Goal: Transaction & Acquisition: Obtain resource

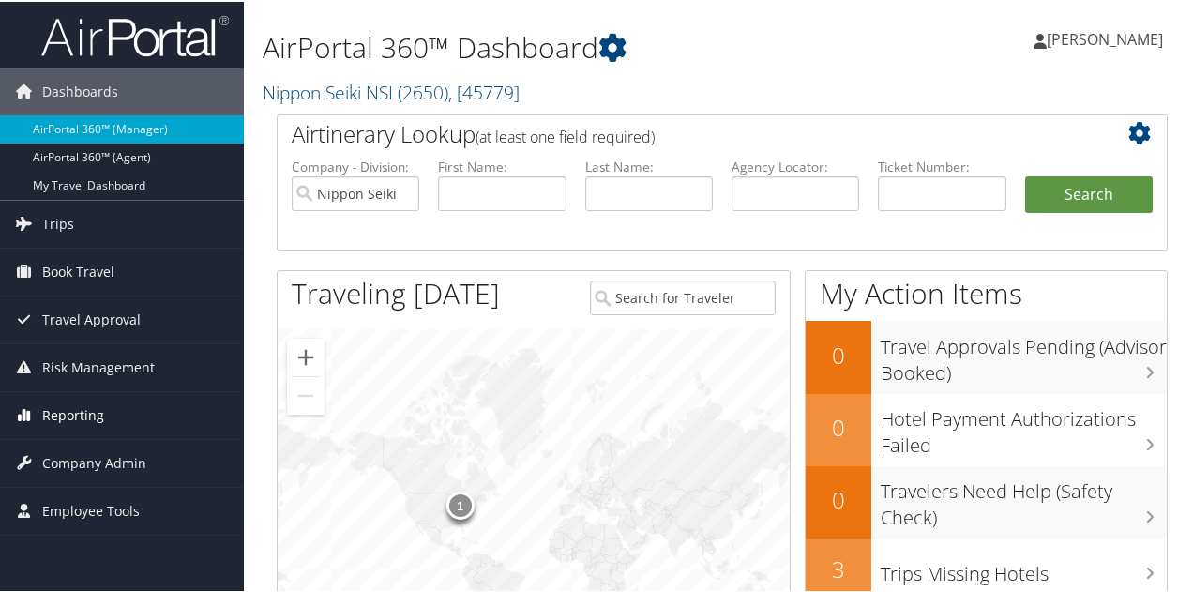
click at [77, 419] on span "Reporting" at bounding box center [73, 413] width 62 height 47
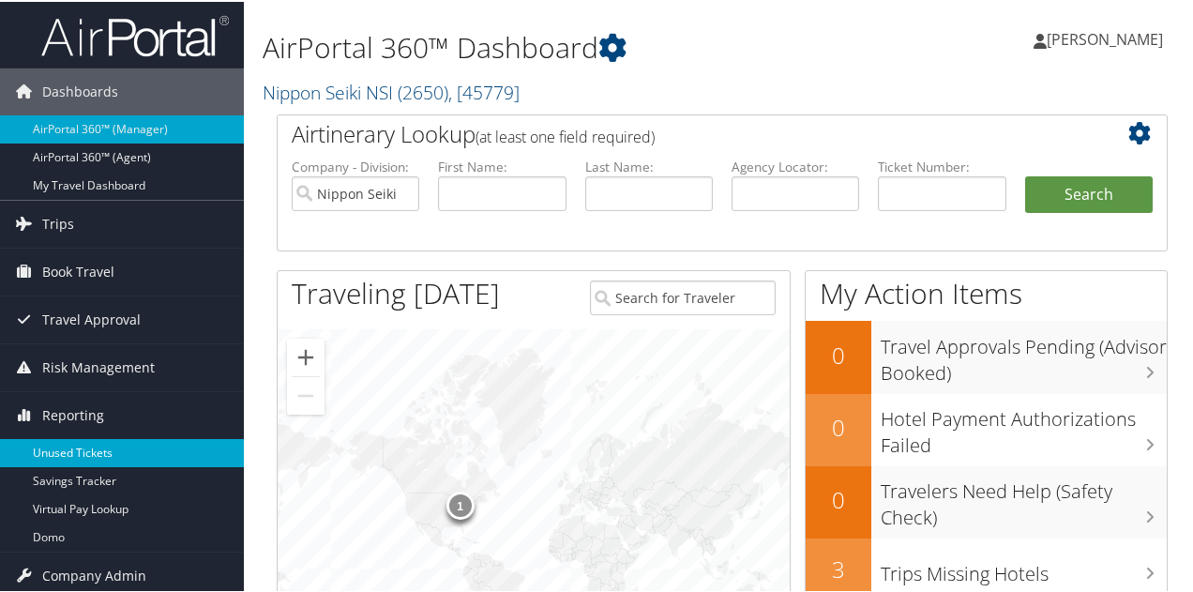
click at [90, 447] on link "Unused Tickets" at bounding box center [122, 451] width 244 height 28
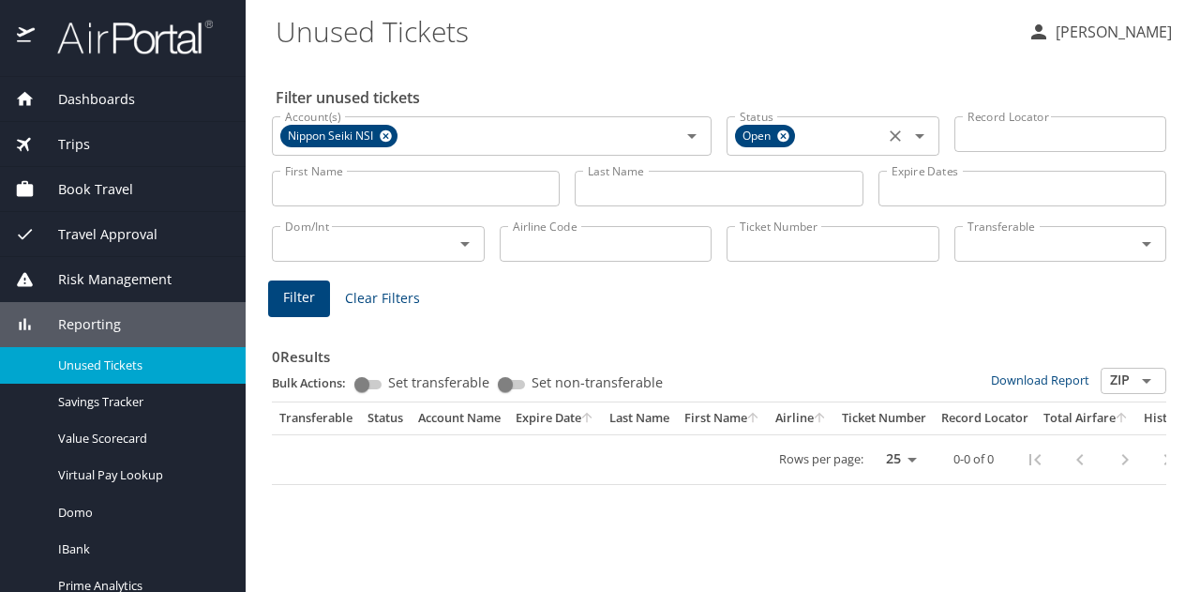
select select "US"
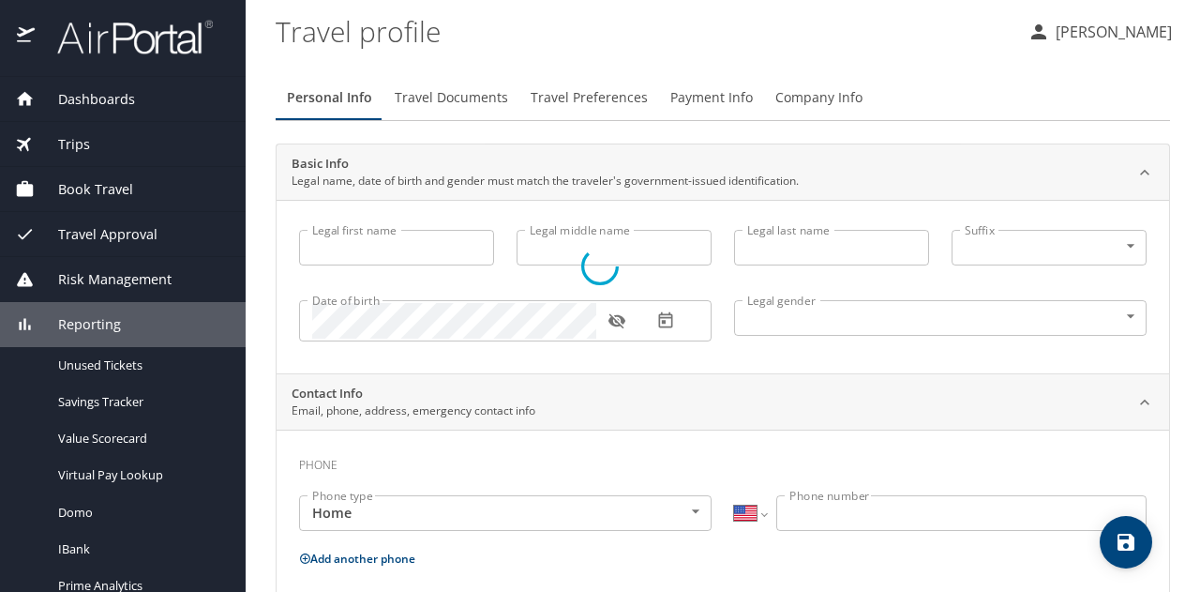
type input "Lori"
type input "Fuller"
type input "Female"
select select "US"
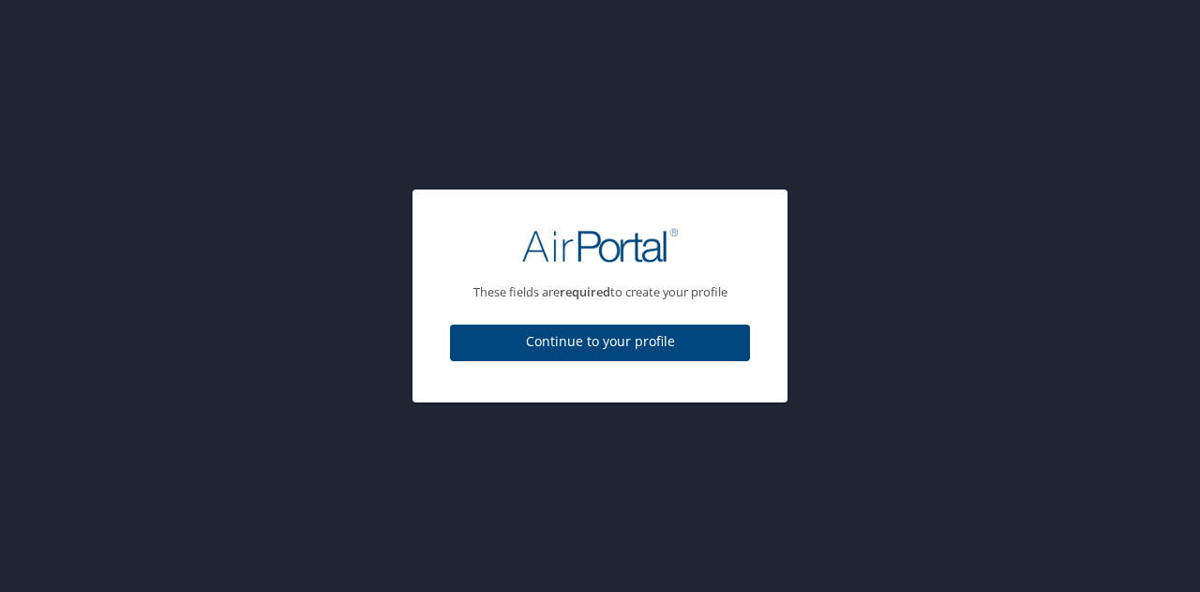
click at [536, 348] on span "Continue to your profile" at bounding box center [600, 341] width 270 height 23
select select "US"
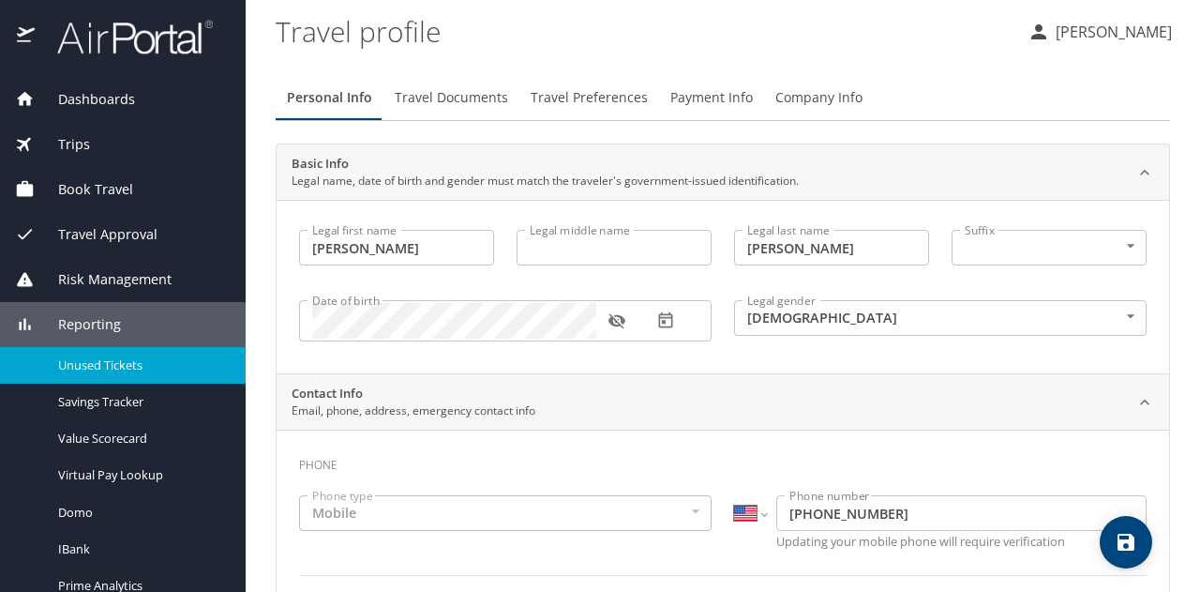
click at [211, 369] on span "Unused Tickets" at bounding box center [140, 365] width 165 height 18
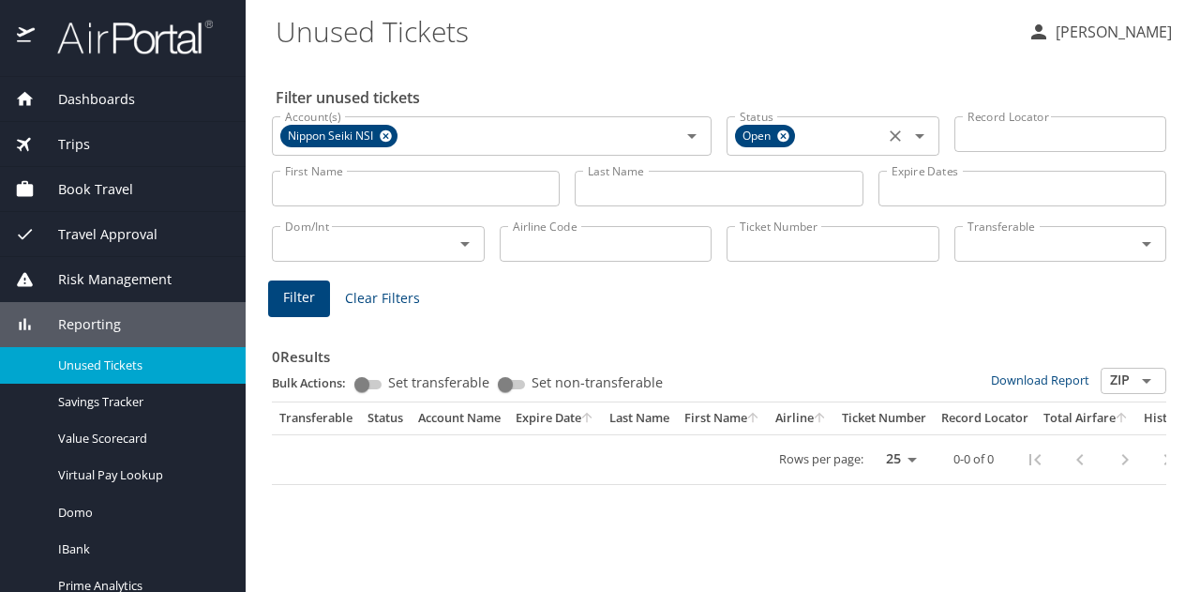
click at [786, 142] on icon at bounding box center [783, 136] width 12 height 12
click at [385, 142] on icon at bounding box center [386, 136] width 14 height 21
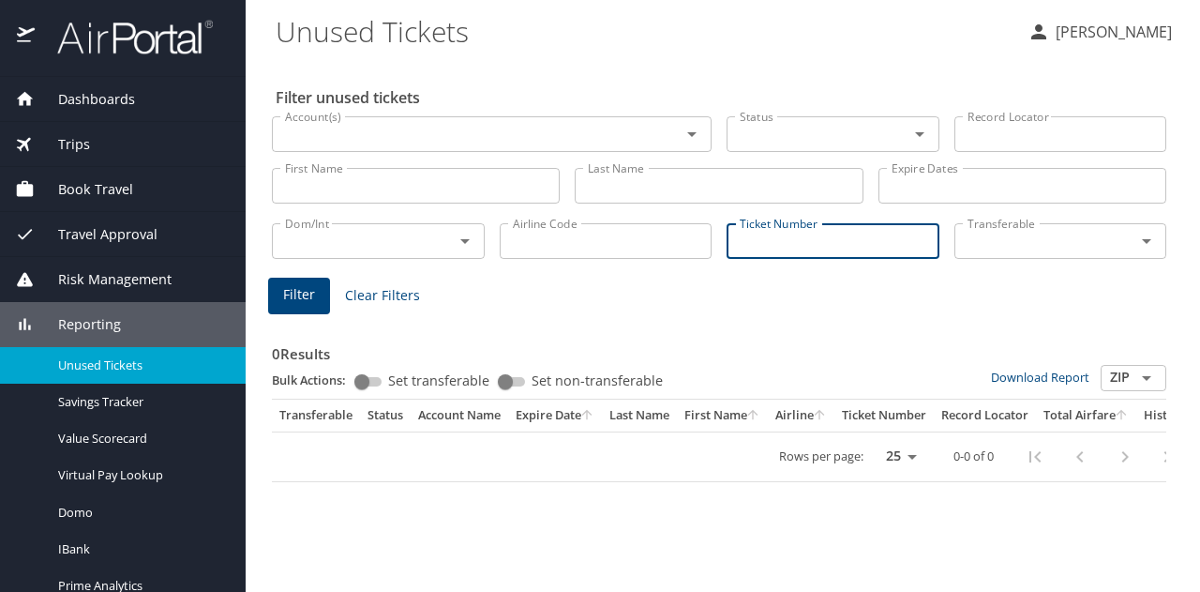
click at [767, 243] on input "Ticket Number" at bounding box center [833, 241] width 213 height 36
type input "0167308723911"
click at [329, 296] on div "Filter Clear Filters" at bounding box center [719, 296] width 902 height 37
click at [315, 297] on button "Filter" at bounding box center [299, 296] width 62 height 37
click at [306, 295] on span "Filter" at bounding box center [299, 294] width 32 height 23
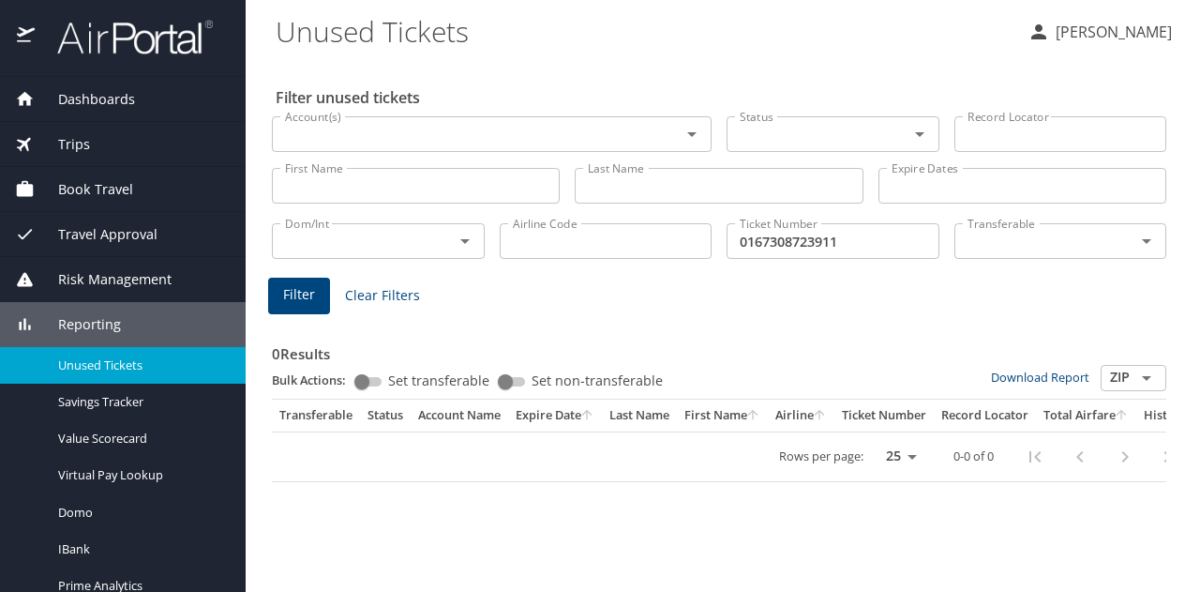
click at [60, 148] on span "Trips" at bounding box center [62, 144] width 55 height 21
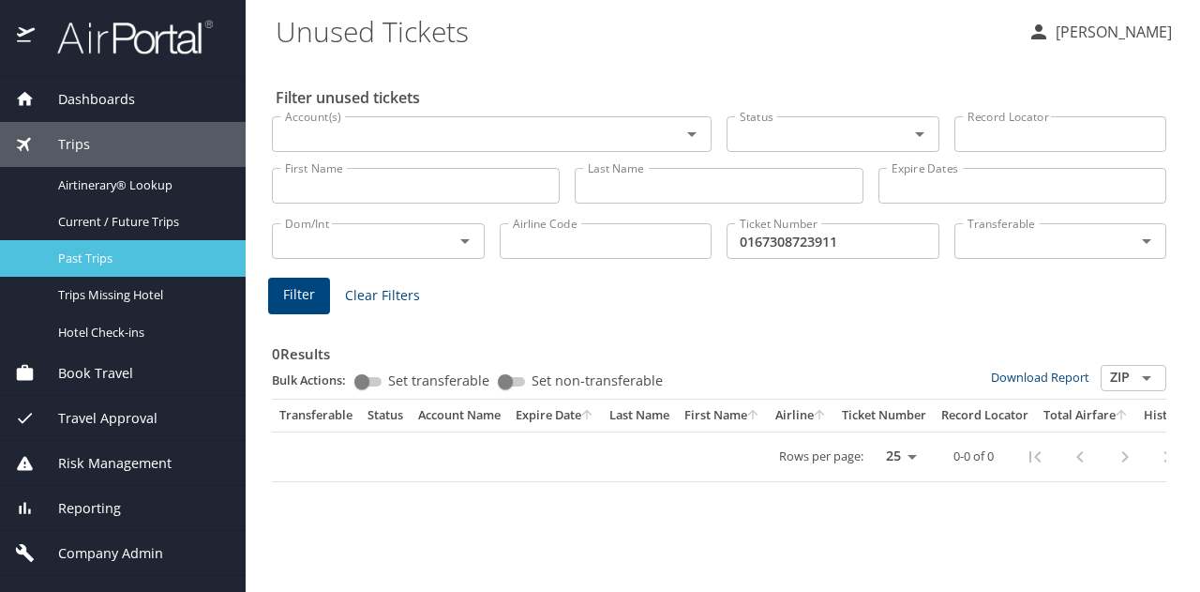
click at [106, 273] on link "Past Trips" at bounding box center [123, 258] width 246 height 37
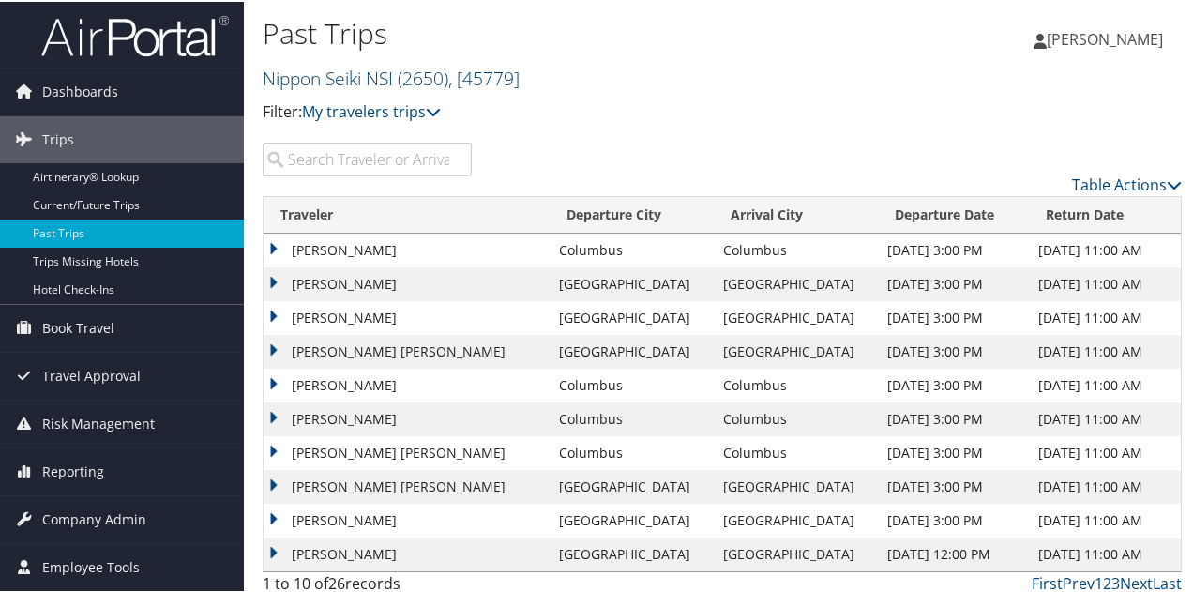
click at [405, 78] on span "( 2650 )" at bounding box center [423, 76] width 51 height 25
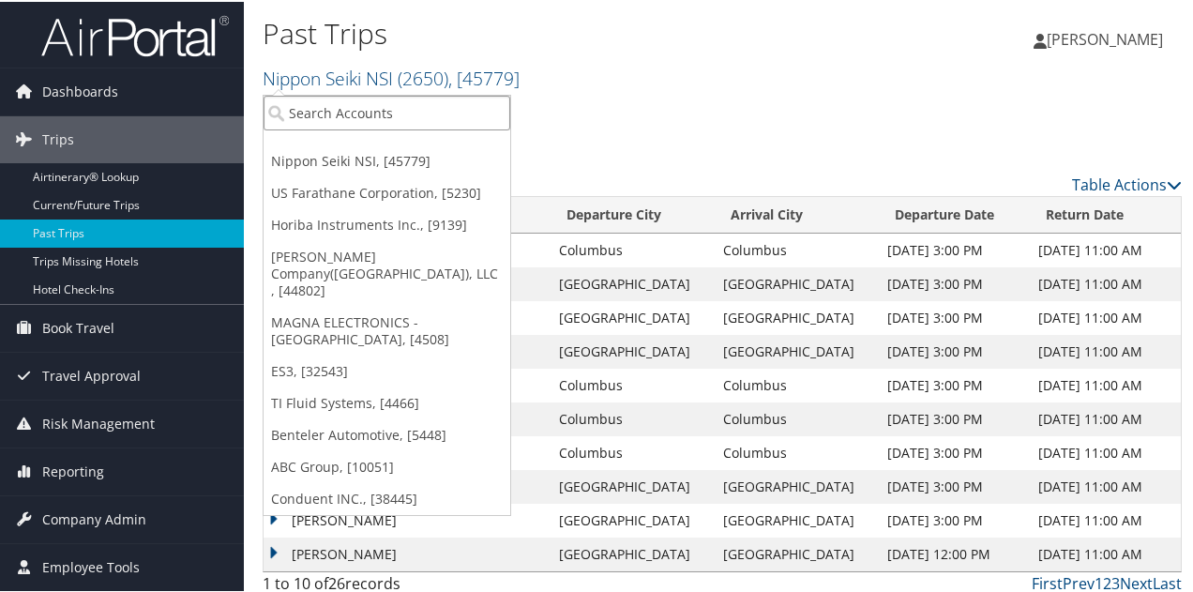
click at [431, 116] on input "search" at bounding box center [387, 111] width 247 height 35
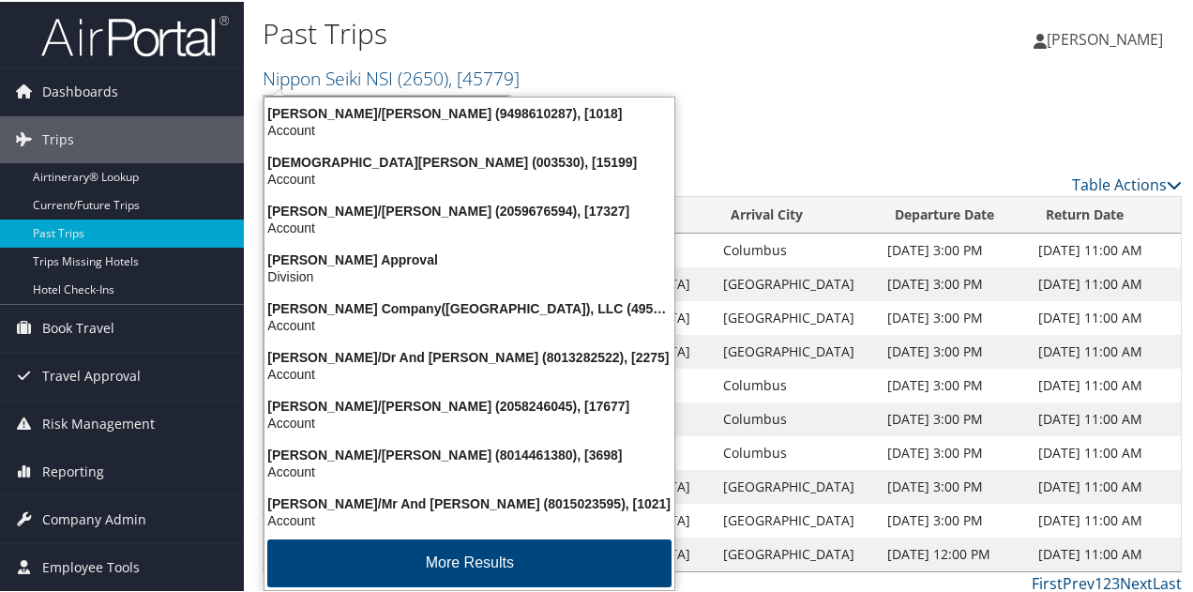
type input "[PERSON_NAME]"
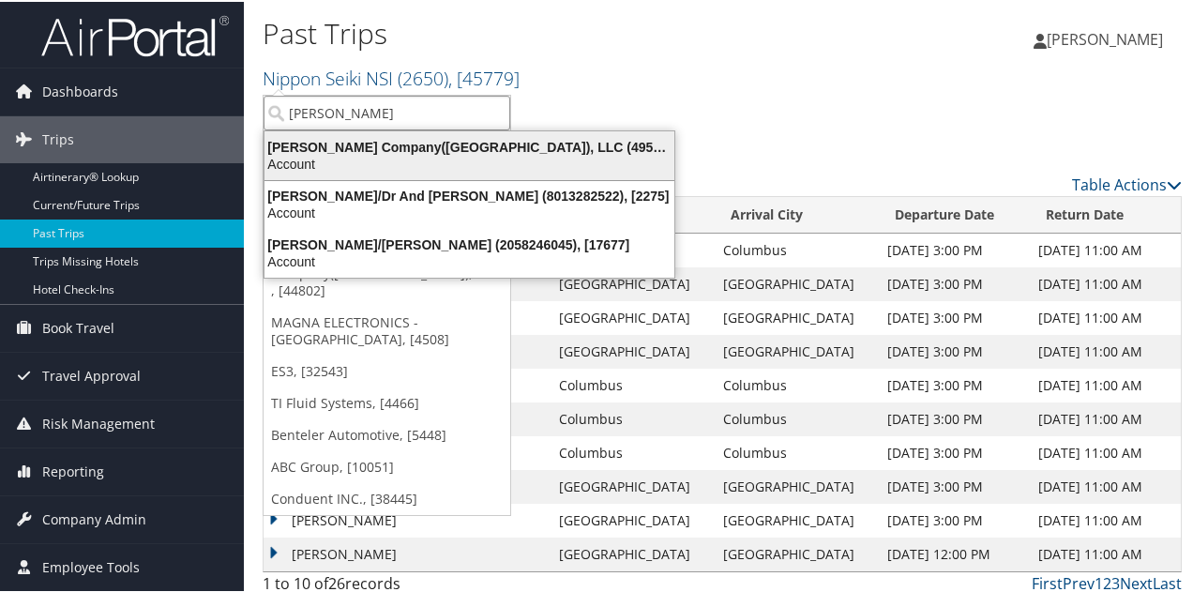
click at [435, 157] on div "Account" at bounding box center [469, 162] width 432 height 17
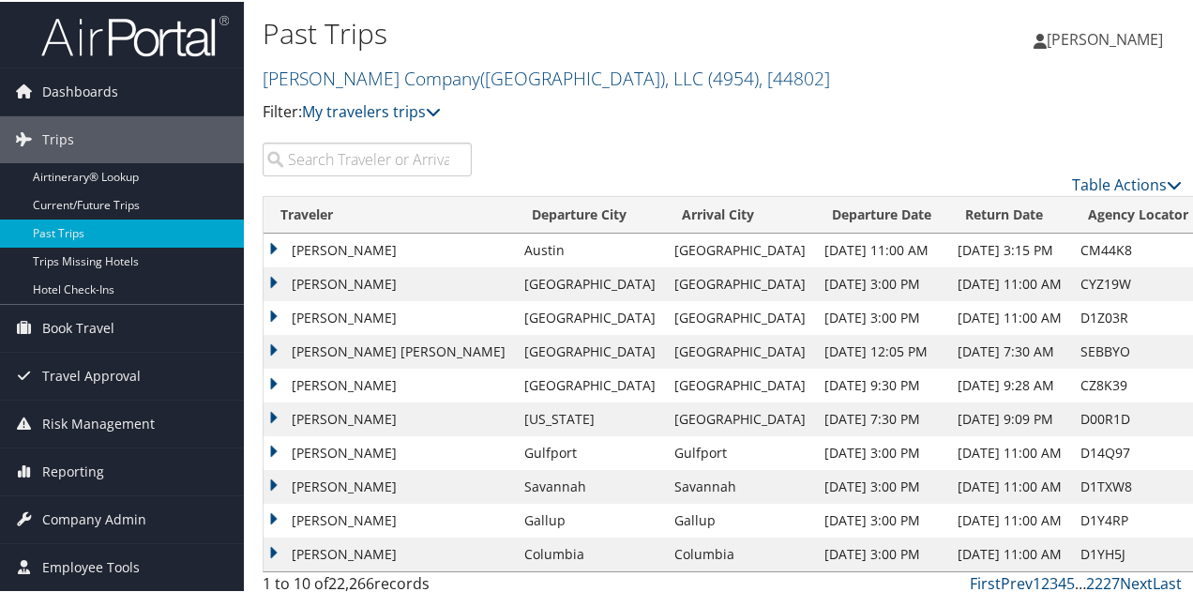
click at [341, 160] on input "search" at bounding box center [367, 158] width 209 height 34
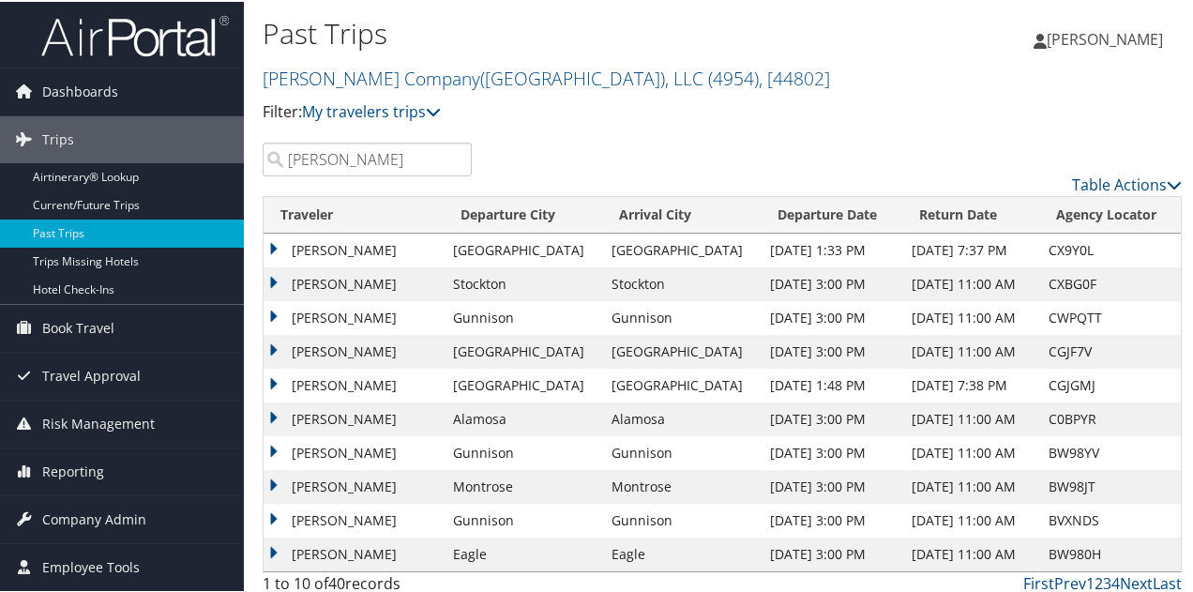
type input "ruiz"
click at [356, 247] on td "ANTHONY RUIZ" at bounding box center [354, 249] width 180 height 34
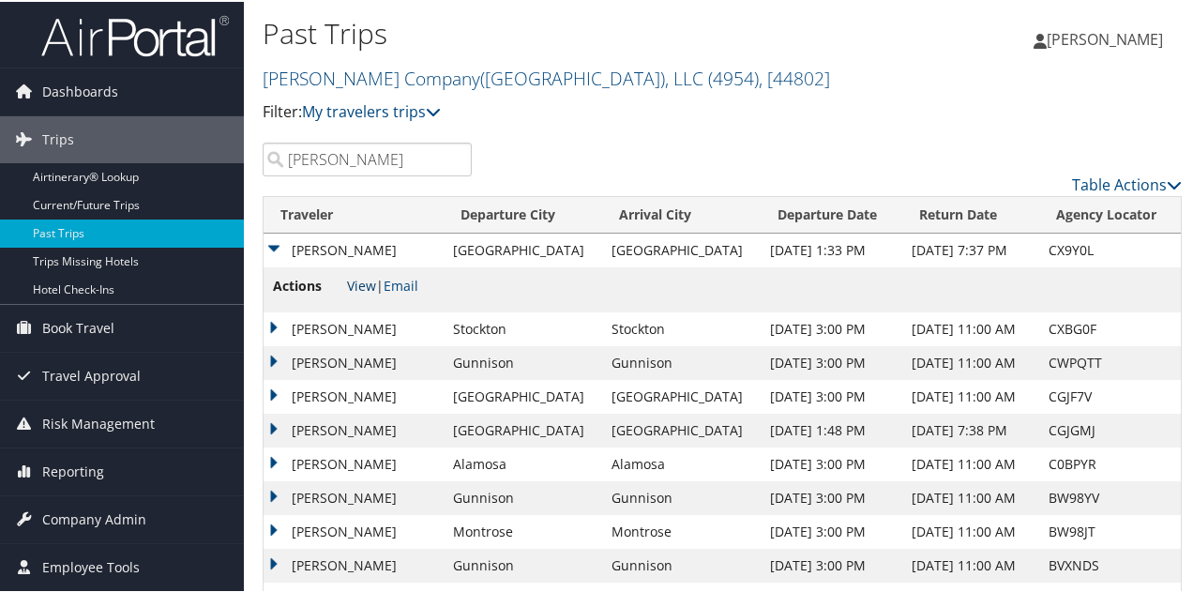
click at [359, 280] on link "View" at bounding box center [361, 284] width 29 height 18
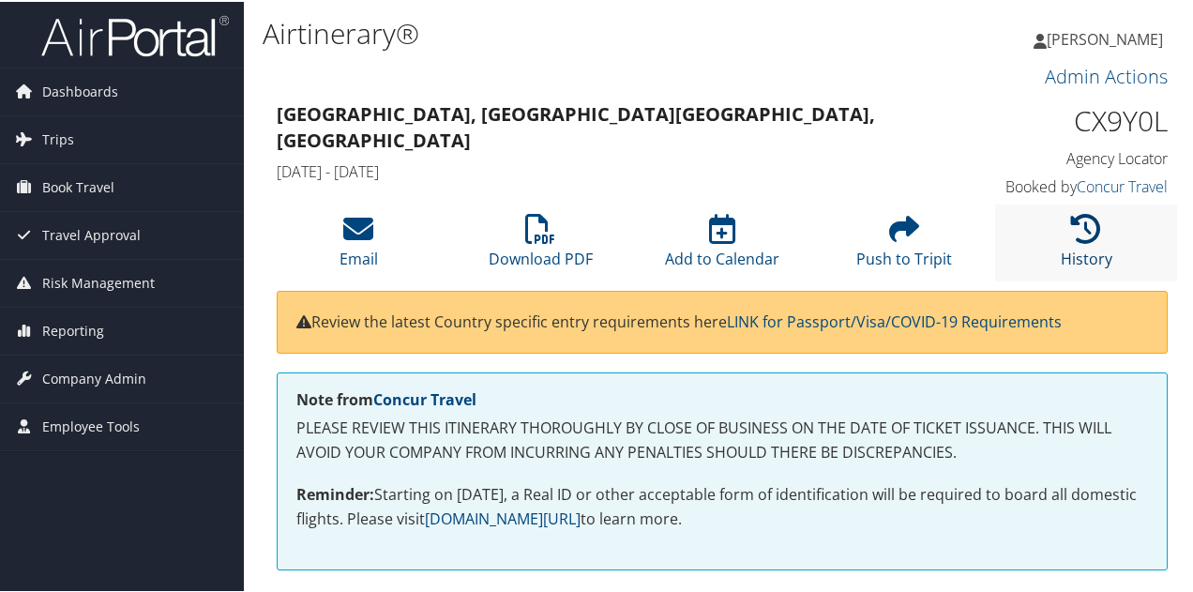
click at [1071, 234] on icon at bounding box center [1086, 227] width 30 height 30
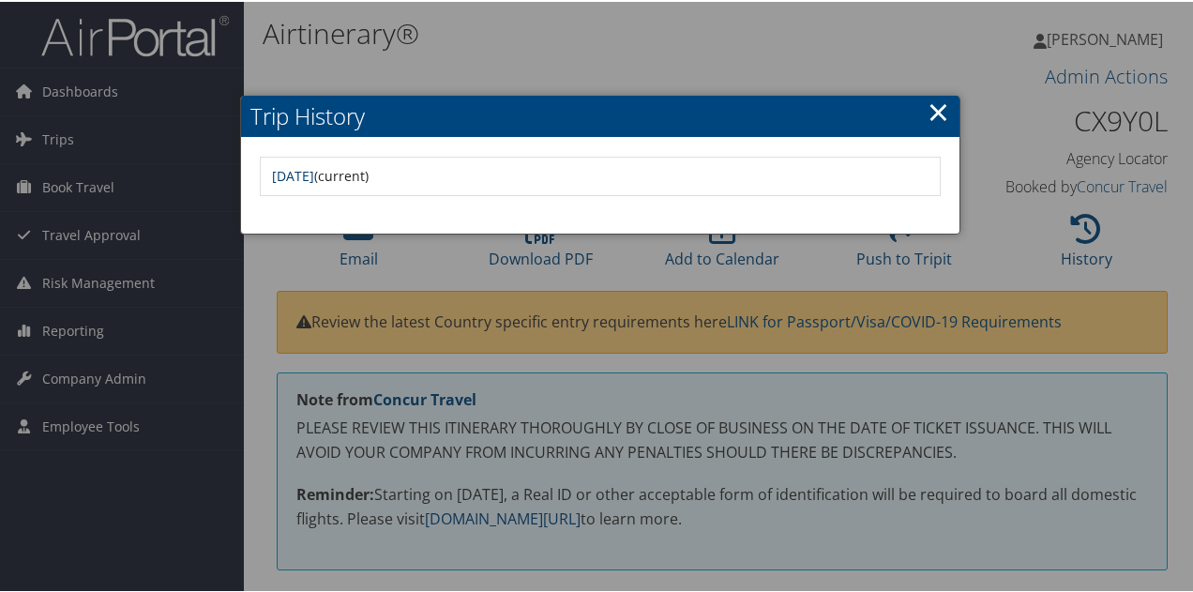
click at [314, 175] on link "Wed Jul 23 12:52:50 MDT 2025" at bounding box center [293, 174] width 42 height 18
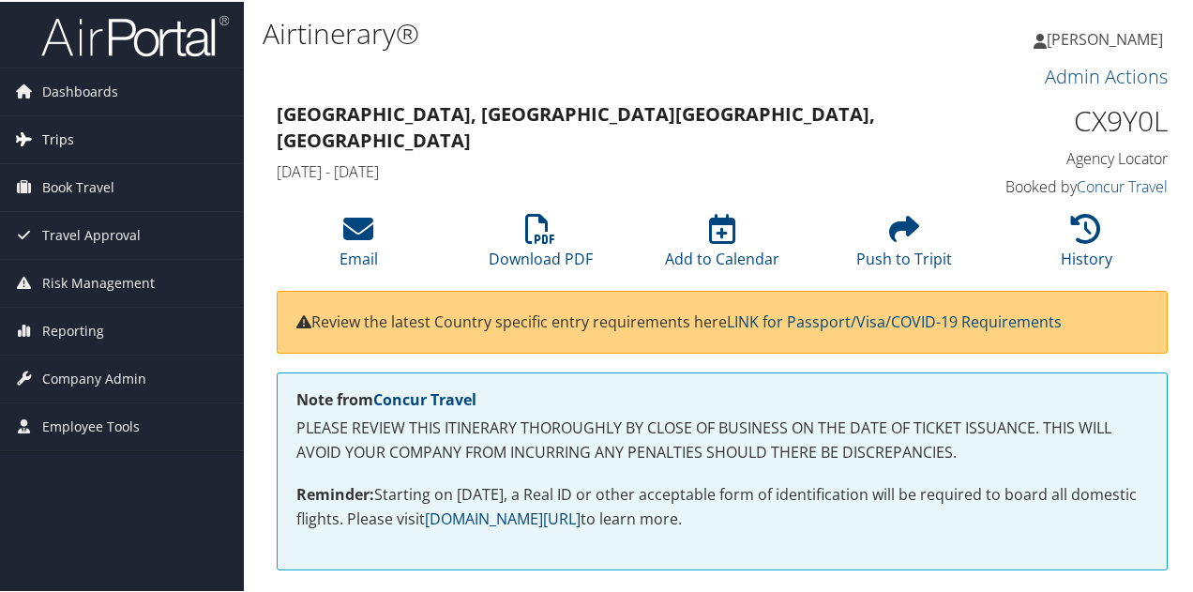
click at [38, 132] on link "Trips" at bounding box center [122, 137] width 244 height 47
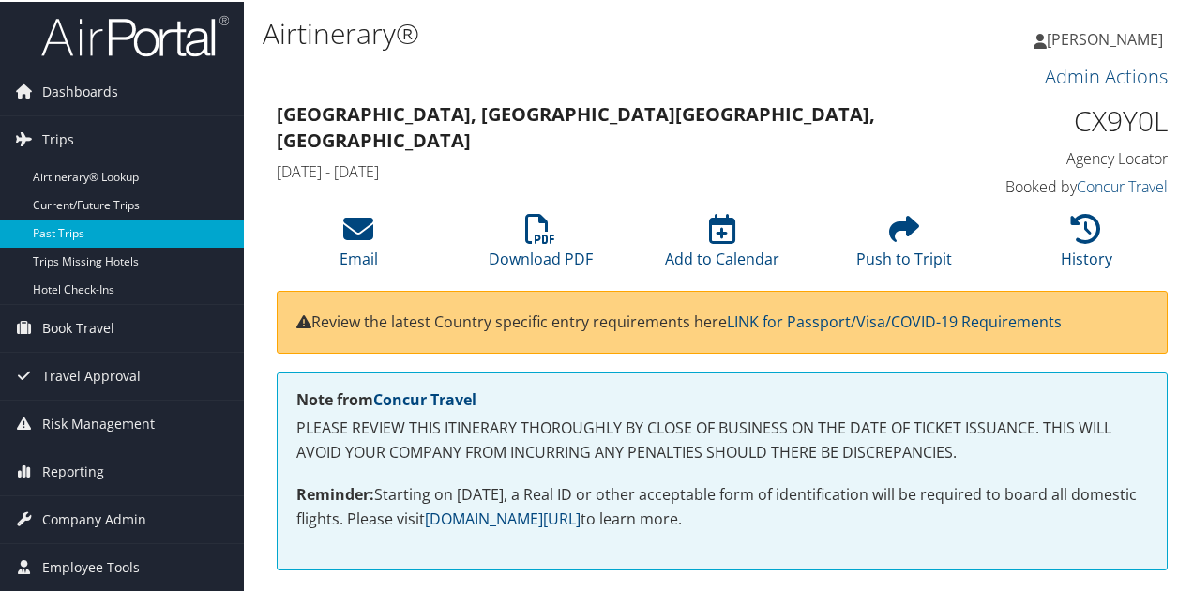
click at [87, 221] on link "Past Trips" at bounding box center [122, 232] width 244 height 28
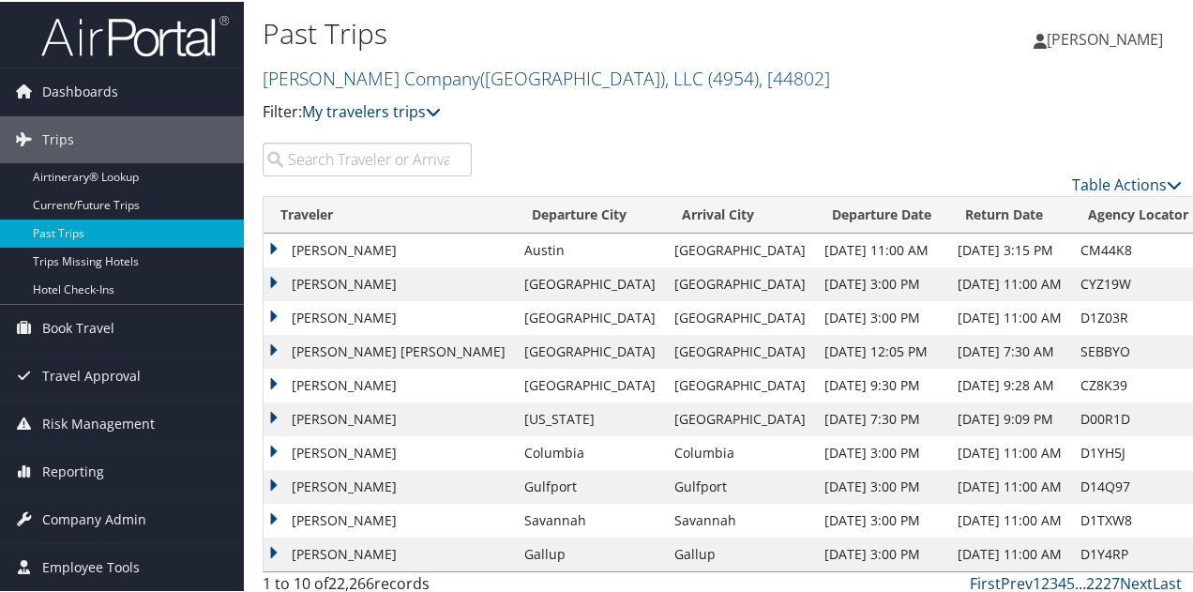
click at [434, 108] on icon at bounding box center [433, 109] width 15 height 15
click at [416, 163] on input "search" at bounding box center [367, 158] width 209 height 34
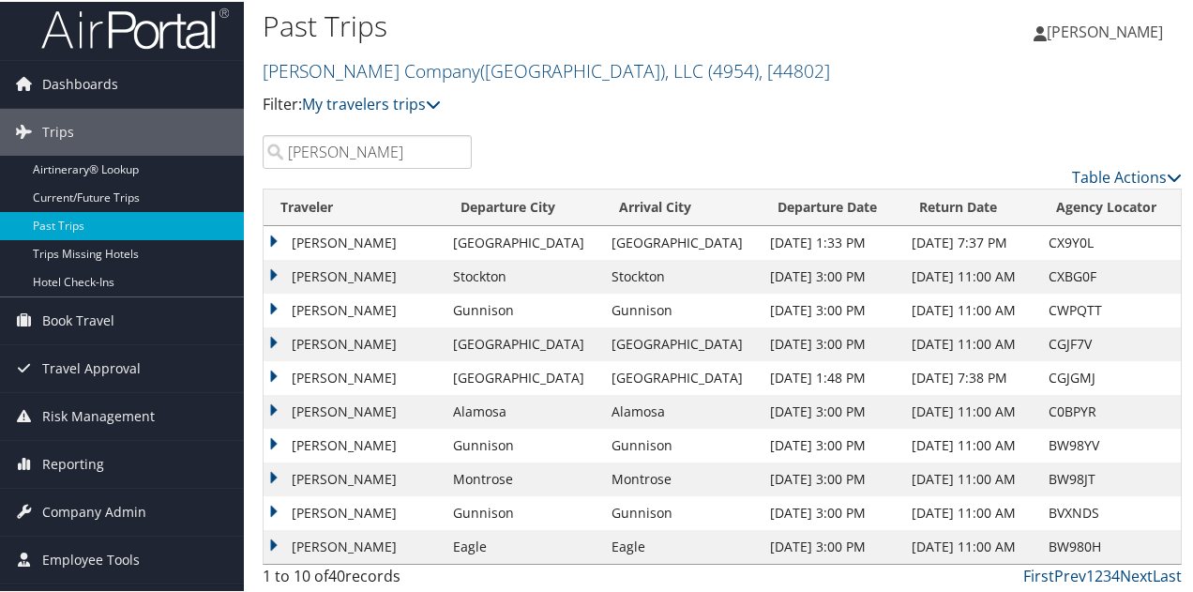
scroll to position [9, 0]
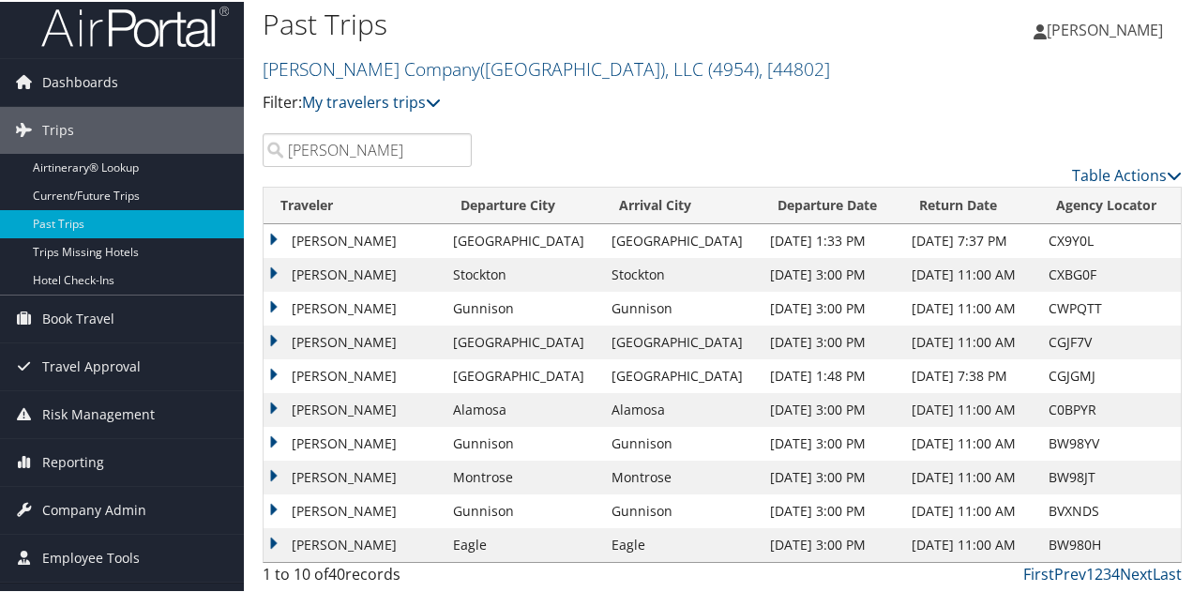
type input "ruiz"
click at [277, 335] on td "[PERSON_NAME]" at bounding box center [354, 341] width 180 height 34
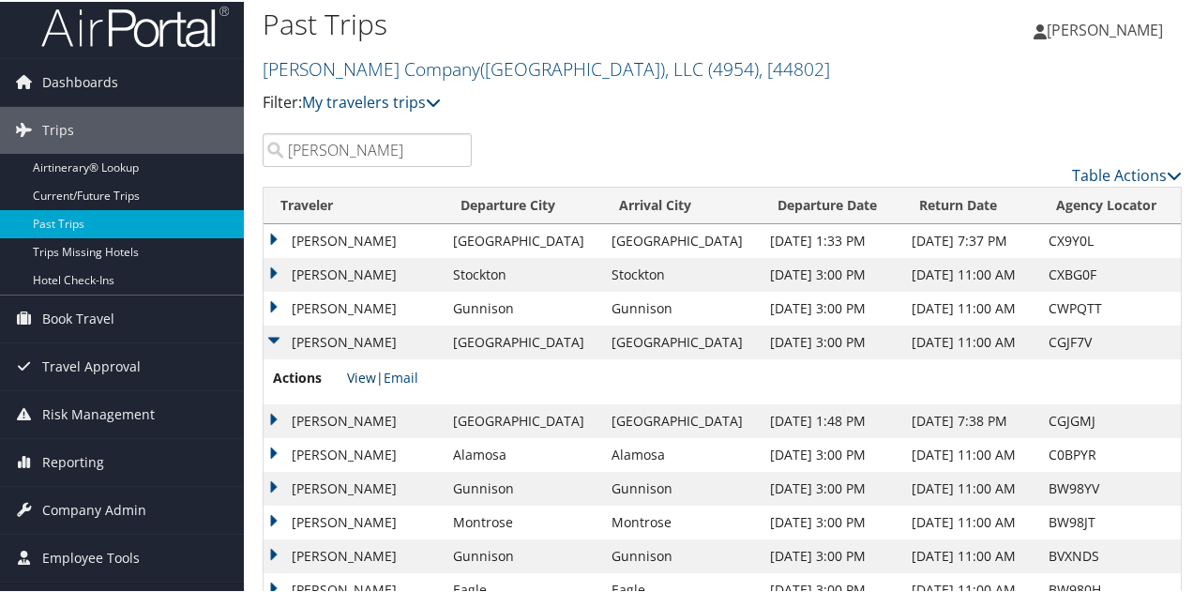
click at [356, 372] on link "View" at bounding box center [361, 376] width 29 height 18
click at [266, 415] on td "[PERSON_NAME]" at bounding box center [354, 419] width 180 height 34
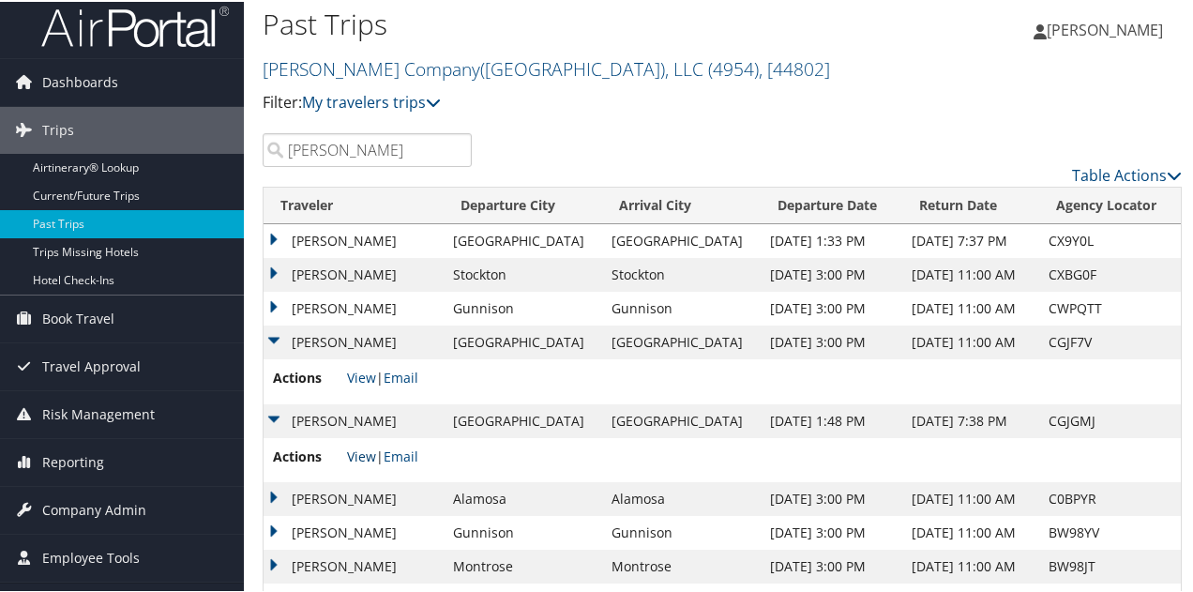
click at [364, 451] on link "View" at bounding box center [361, 454] width 29 height 18
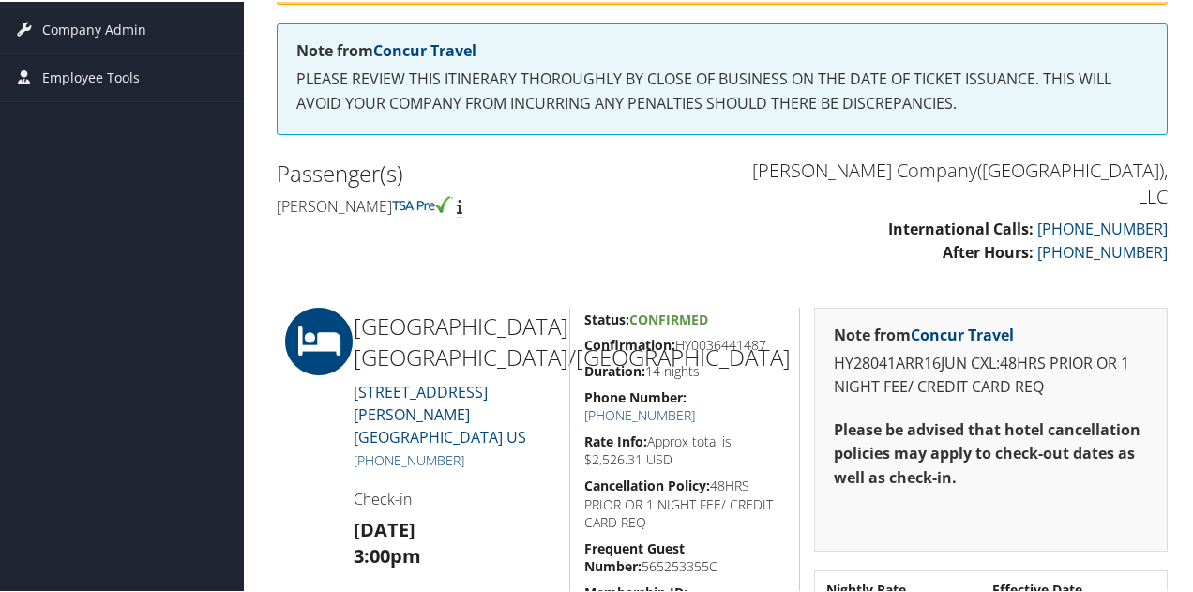
scroll to position [329, 0]
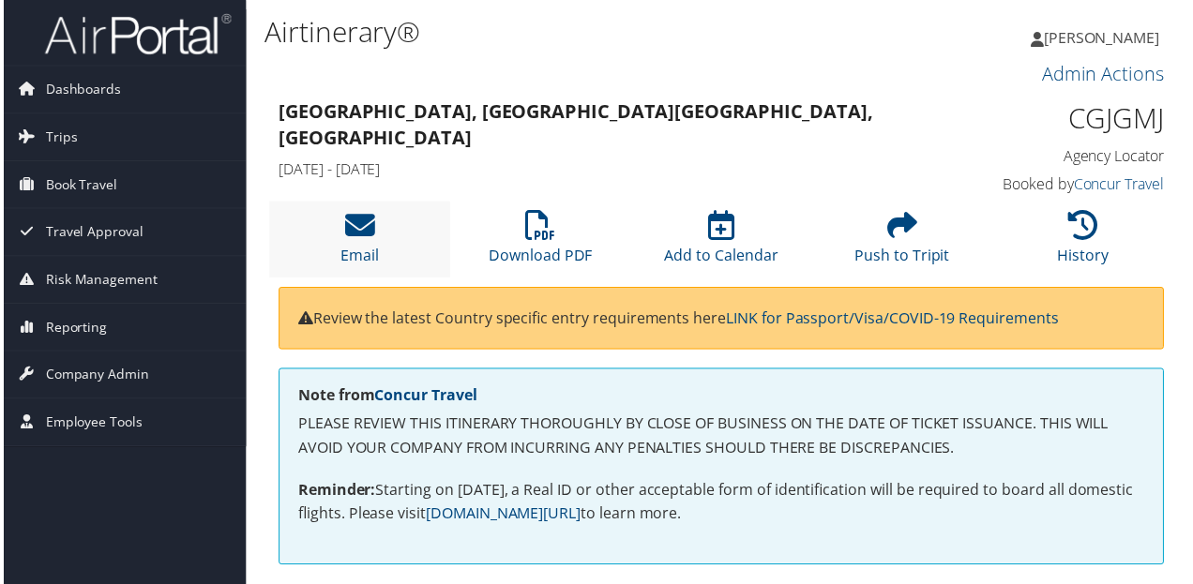
click at [379, 225] on li "Email" at bounding box center [358, 241] width 182 height 76
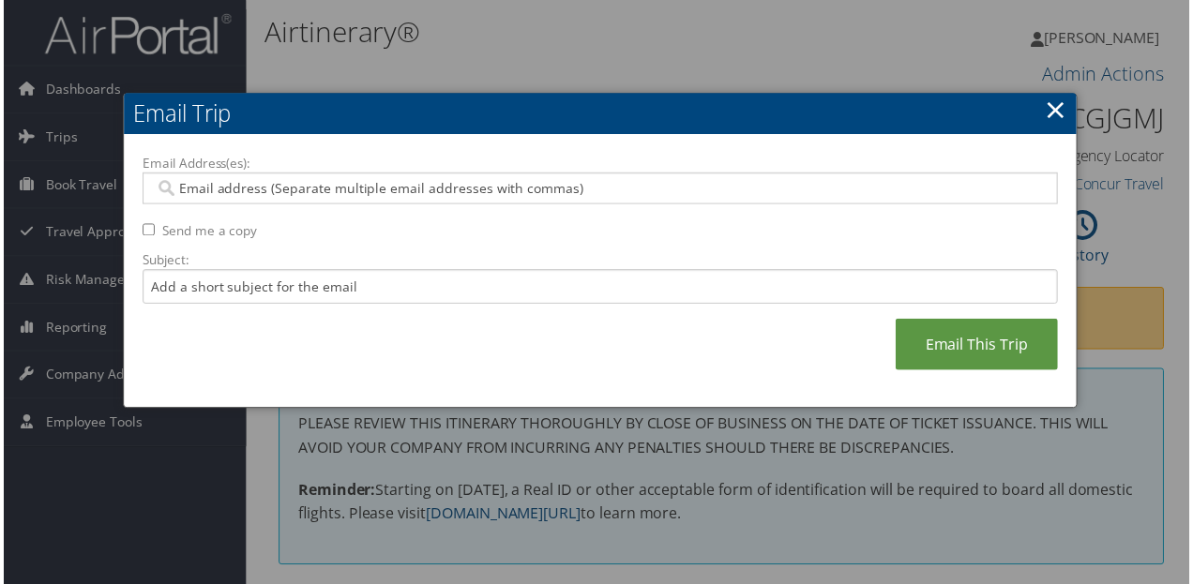
click at [386, 193] on input "Email Address(es):" at bounding box center [600, 189] width 897 height 19
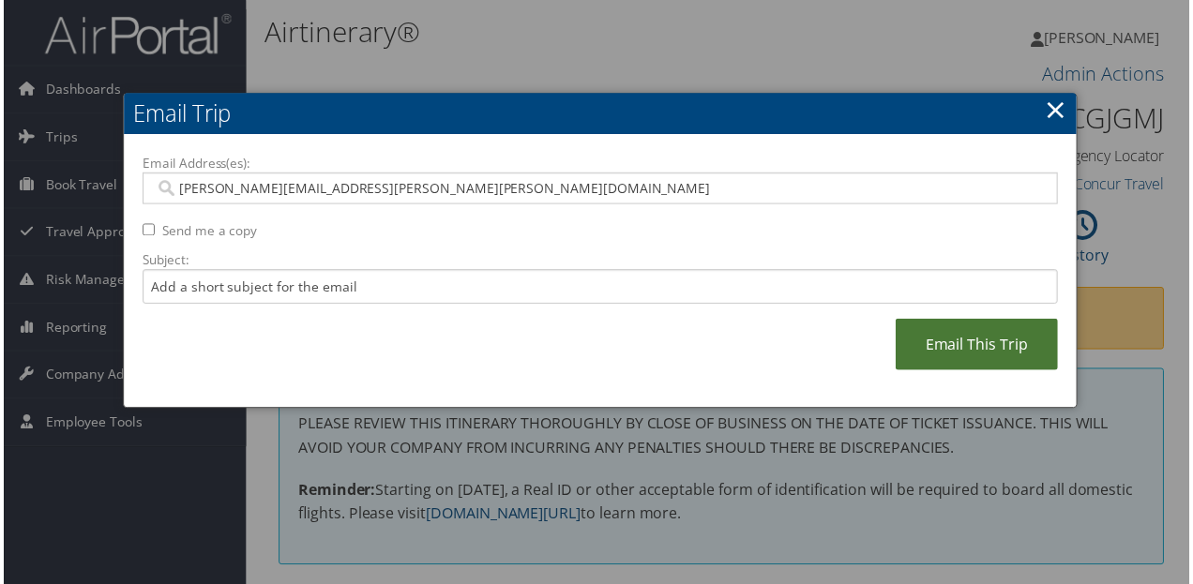
type input "[PERSON_NAME][EMAIL_ADDRESS][PERSON_NAME][PERSON_NAME][DOMAIN_NAME]"
click at [1003, 352] on link "Email This Trip" at bounding box center [978, 347] width 163 height 52
